Goal: Answer question/provide support

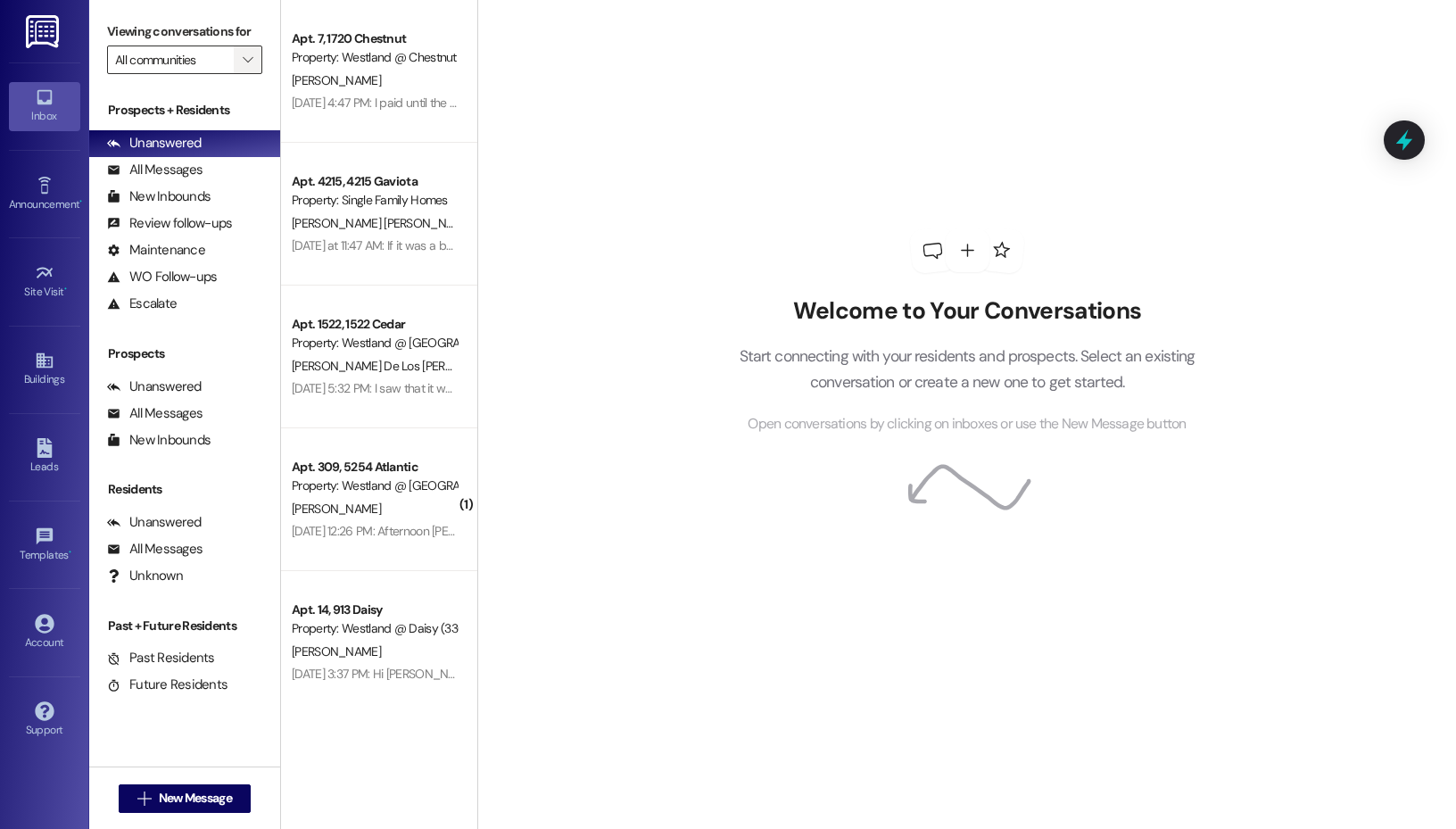
click at [244, 62] on icon "" at bounding box center [248, 60] width 10 height 15
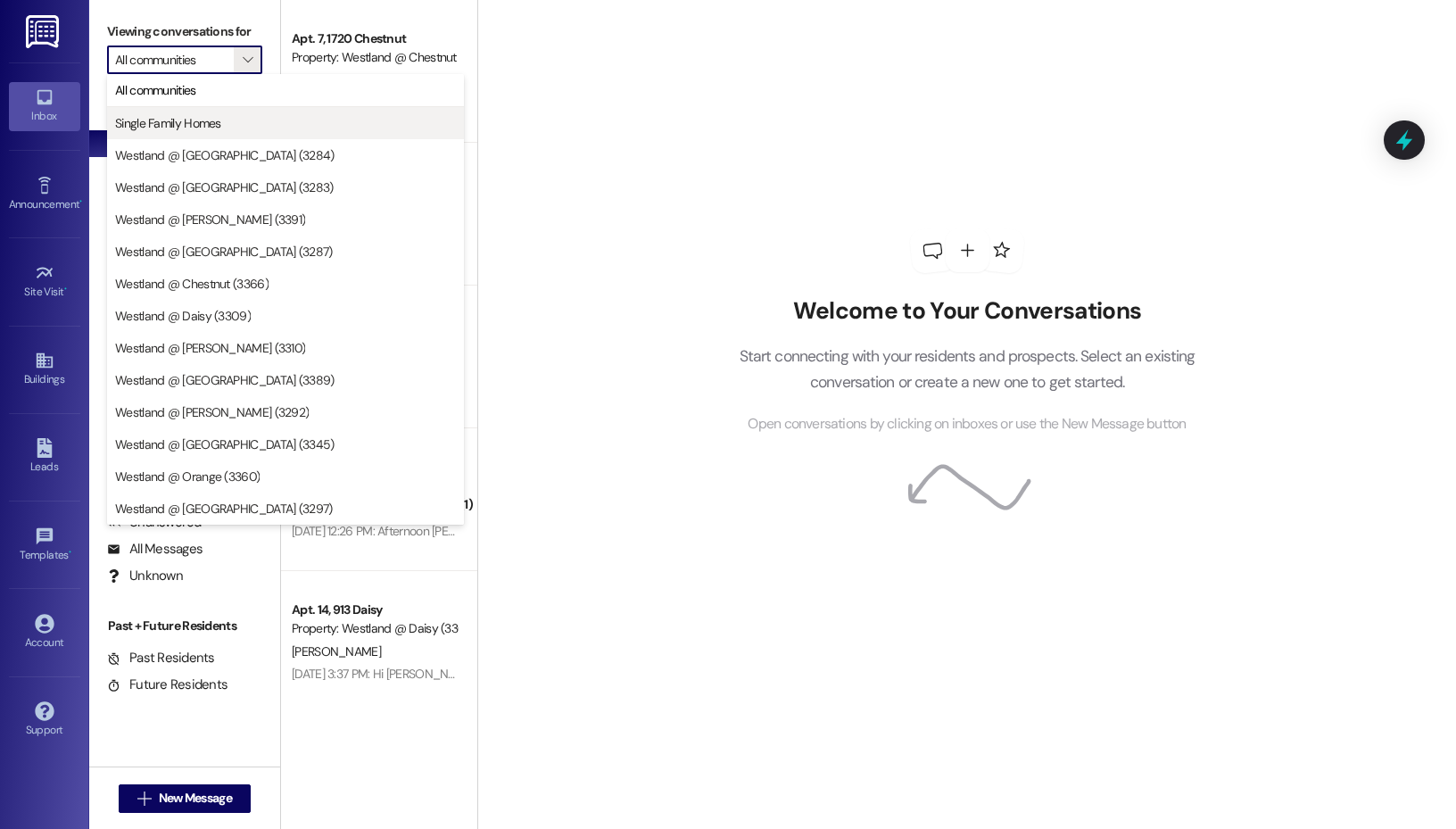
click at [241, 125] on span "Single Family Homes" at bounding box center [286, 123] width 341 height 17
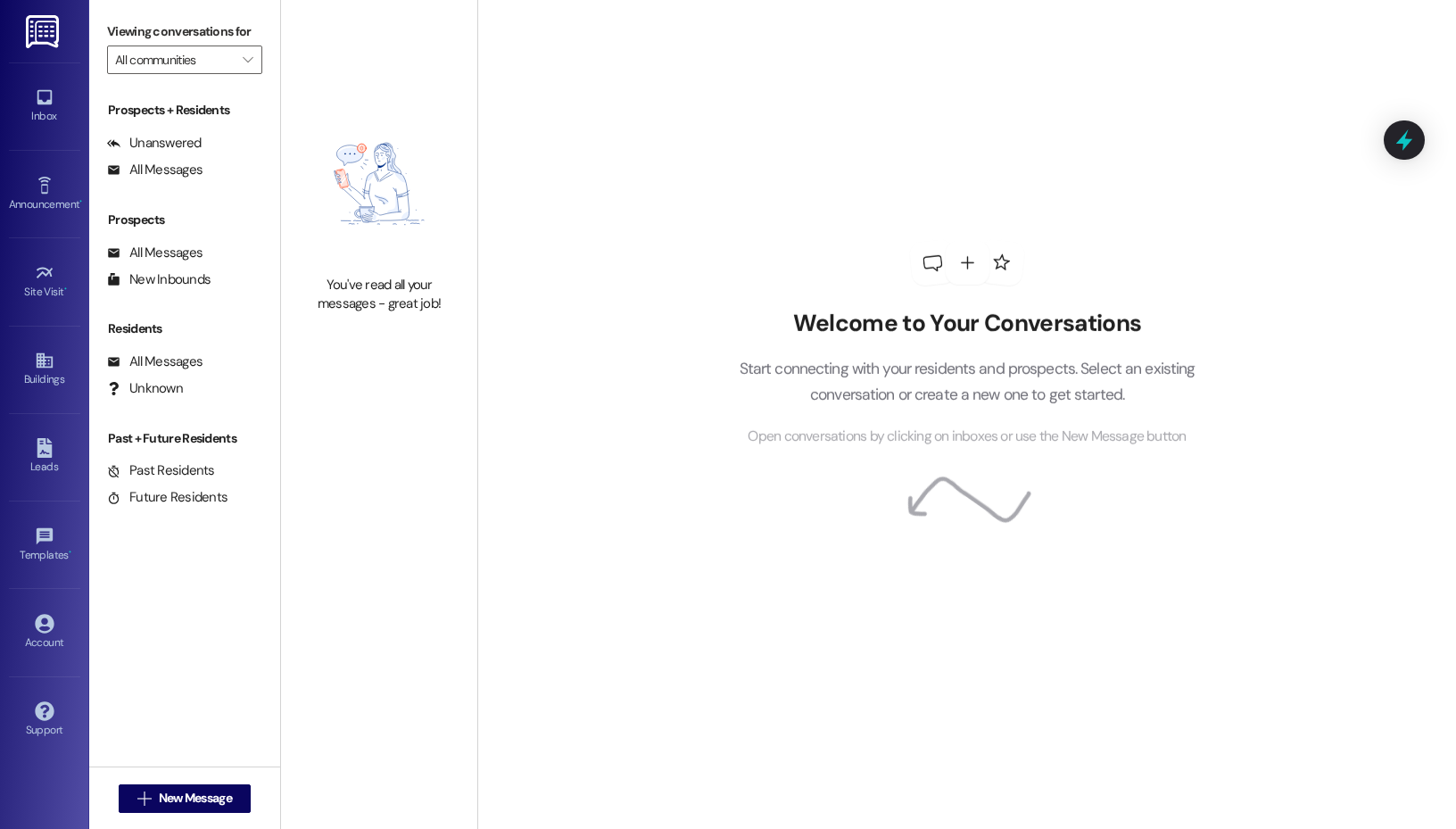
type input "Single Family Homes"
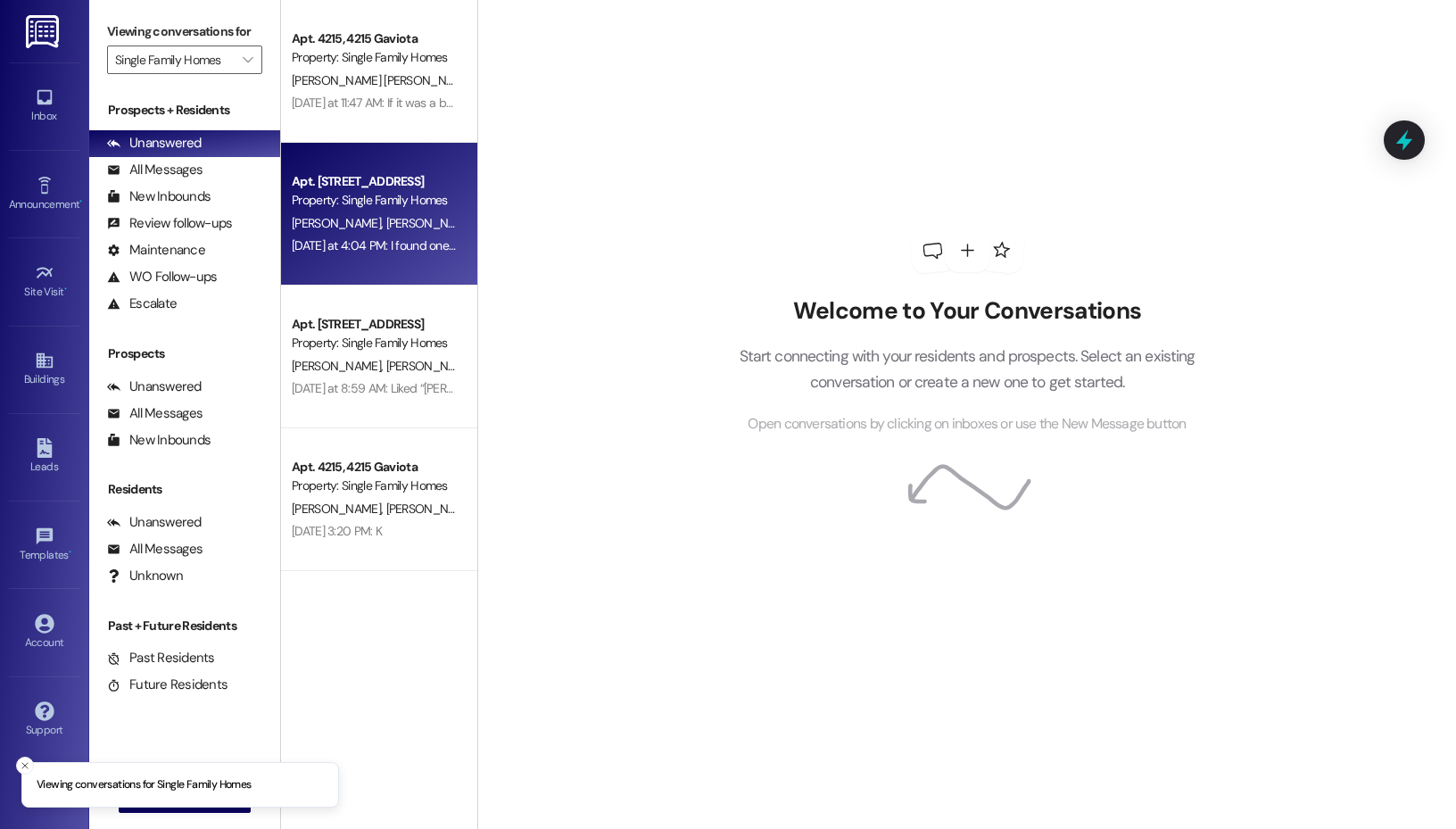
click at [384, 249] on div "[DATE] at 4:04 PM: I found one gap in the hallway bathroom shower that I temp s…" at bounding box center [973, 246] width 1363 height 17
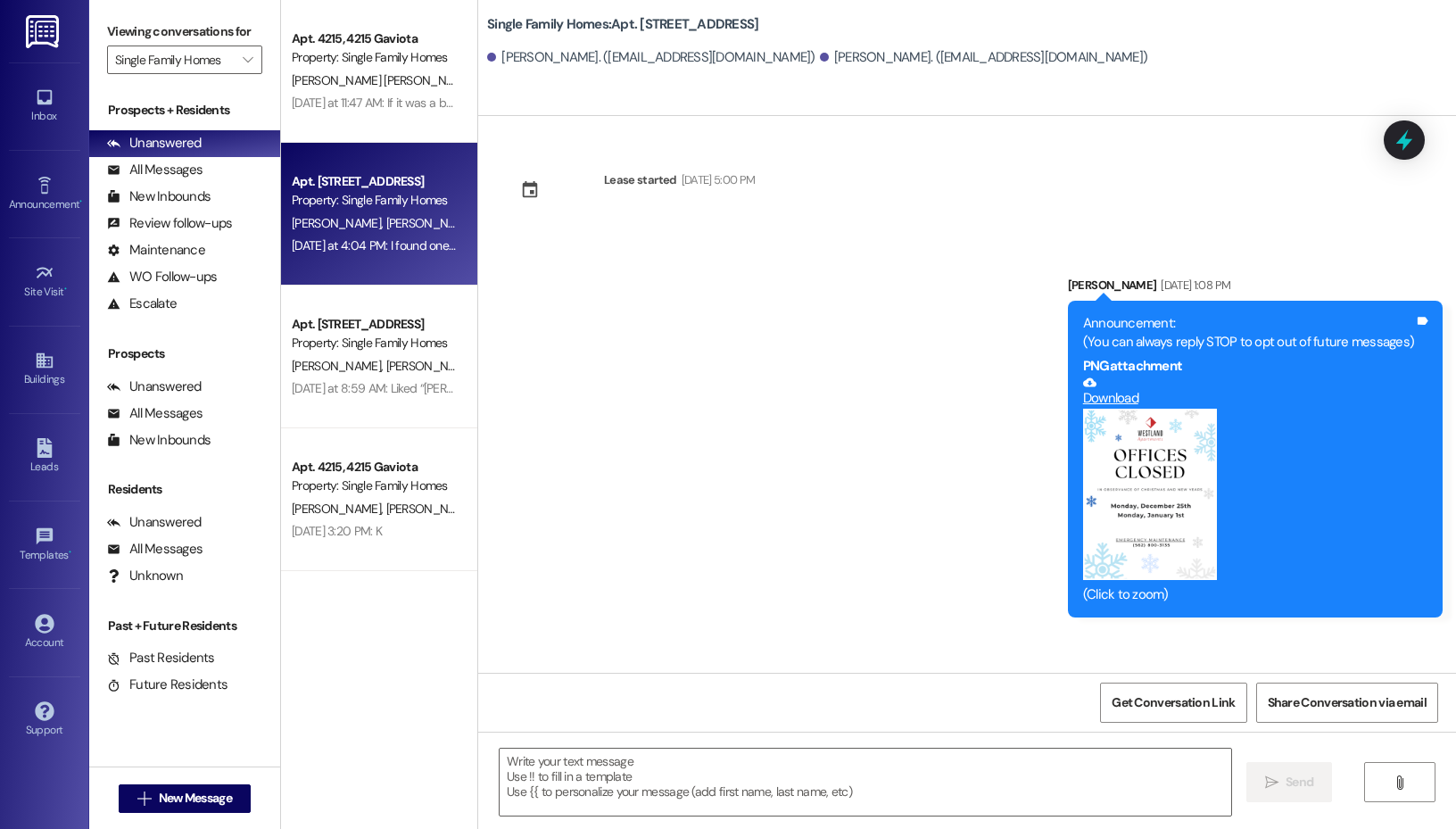
scroll to position [33847, 0]
